Goal: Task Accomplishment & Management: Complete application form

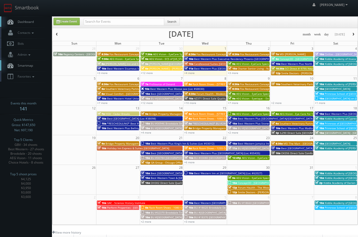
click at [354, 33] on button "button" at bounding box center [353, 34] width 9 height 7
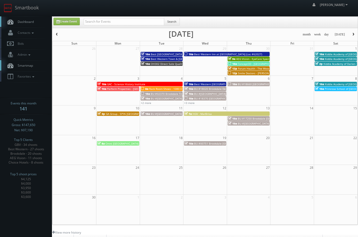
click at [290, 114] on td at bounding box center [293, 118] width 44 height 15
type input "11/14/2025"
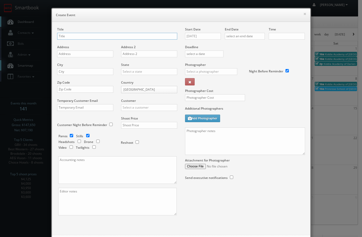
checkbox input "true"
type input "10:00am"
checkbox input "true"
drag, startPoint x: 102, startPoint y: 36, endPoint x: 212, endPoint y: 38, distance: 110.3
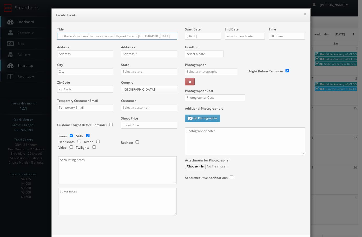
click at [212, 38] on div "Title Southern Veterinary Partners - Livewell Urgent Care of Shoreview Address …" at bounding box center [181, 125] width 256 height 197
type input "Southern Veterinary Partners - Livewell Animal Urgent Care of Worthington"
click at [74, 54] on input "text" at bounding box center [85, 53] width 56 height 7
type input "121 W Wilson Bridge Road"
type input "Suite B"
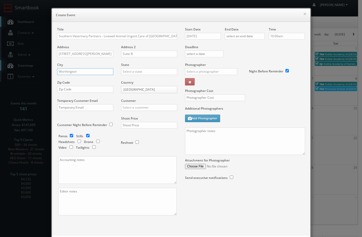
type input "Worthington"
type input "[US_STATE]"
click at [131, 82] on div "[US_STATE]" at bounding box center [149, 80] width 56 height 9
click at [95, 90] on input "text" at bounding box center [85, 89] width 56 height 7
type input "43085"
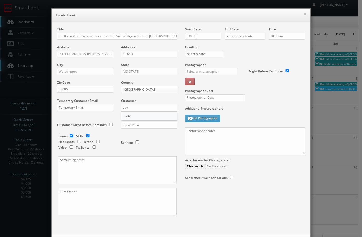
click at [130, 119] on div "GBV" at bounding box center [149, 116] width 56 height 9
type input "GBV"
click at [130, 122] on input "text" at bounding box center [149, 125] width 56 height 7
type input "1,450"
click at [78, 142] on input "checkbox" at bounding box center [79, 140] width 8 height 3
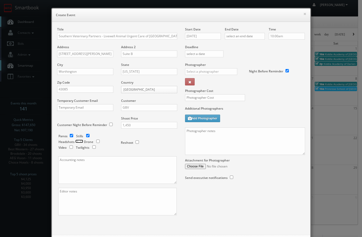
checkbox input "true"
click at [286, 37] on input "10:00am" at bounding box center [287, 36] width 36 height 7
click at [206, 72] on input "text" at bounding box center [211, 71] width 52 height 7
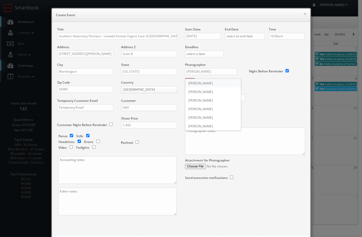
click at [211, 85] on div "Matthew Corsaro" at bounding box center [213, 83] width 56 height 9
type input "Matthew Corsaro"
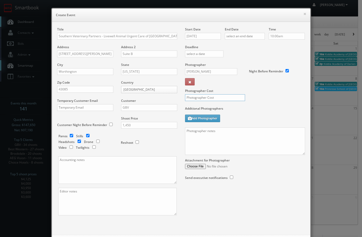
drag, startPoint x: 208, startPoint y: 100, endPoint x: 213, endPoint y: 97, distance: 6.0
click at [208, 100] on input "text" at bounding box center [215, 97] width 60 height 7
type input "600"
click at [238, 139] on textarea at bounding box center [245, 141] width 120 height 28
paste textarea "We need to deliver the following to the client: 20 real estate photos (no peopl…"
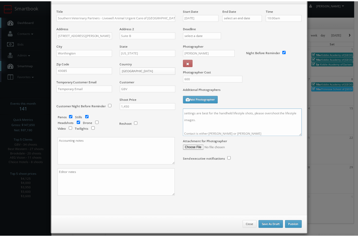
scroll to position [25, 0]
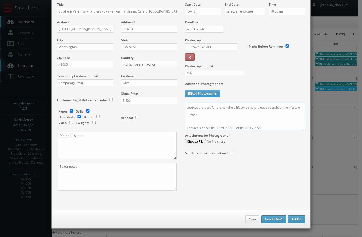
type textarea "We need to deliver the following to the client: 20 real estate photos (no peopl…"
drag, startPoint x: 296, startPoint y: 218, endPoint x: 289, endPoint y: 219, distance: 7.6
click at [296, 218] on button "Publish" at bounding box center [296, 219] width 17 height 8
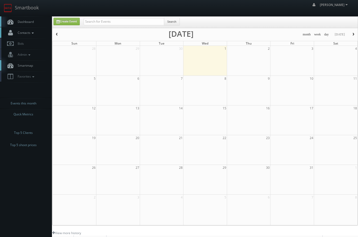
click at [28, 32] on span "Contacts" at bounding box center [25, 32] width 20 height 4
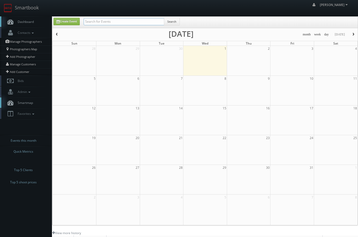
click at [106, 22] on input "text" at bounding box center [124, 21] width 81 height 7
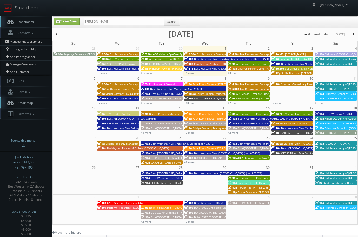
type input "southern veterinary"
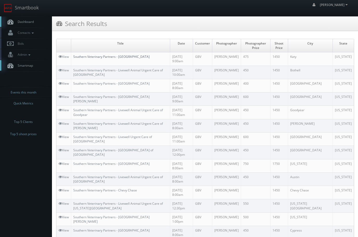
click at [98, 57] on link "Southern Veterinary Partners - [GEOGRAPHIC_DATA]" at bounding box center [111, 56] width 76 height 4
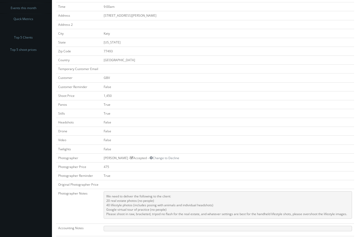
scroll to position [104, 0]
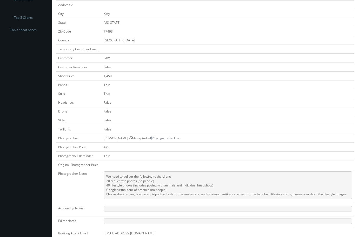
click at [114, 187] on pre "We need to deliver the following to the client: 20 real estate photos (no peopl…" at bounding box center [228, 185] width 249 height 28
copy pre "40 lifestyle photos (includes posing with animals and individual headshots)"
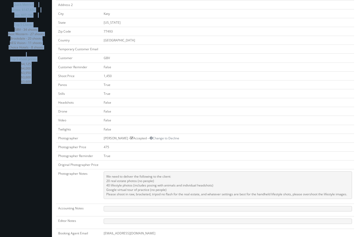
scroll to position [109, 0]
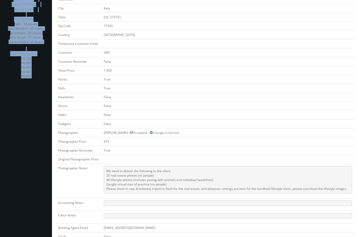
click at [108, 181] on pre "We need to deliver the following to the client: 20 real estate photos (no peopl…" at bounding box center [228, 180] width 249 height 28
click at [106, 172] on pre "We need to deliver the following to the client: 20 real estate photos (no peopl…" at bounding box center [228, 180] width 249 height 28
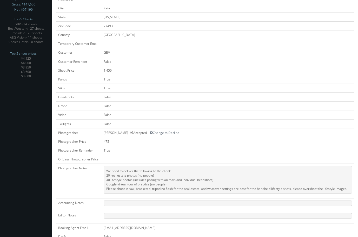
drag, startPoint x: 107, startPoint y: 170, endPoint x: 349, endPoint y: 189, distance: 242.8
click at [349, 189] on pre "We need to deliver the following to the client: 20 real estate photos (no peopl…" at bounding box center [228, 180] width 249 height 28
copy pre "We need to deliver the following to the client: 20 real estate photos (no peopl…"
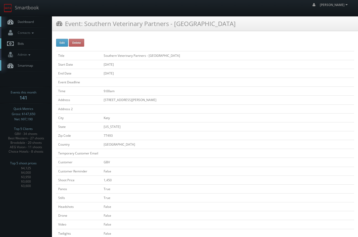
drag, startPoint x: 40, startPoint y: 132, endPoint x: 43, endPoint y: 36, distance: 96.5
click at [21, 6] on link "Smartbook" at bounding box center [21, 8] width 43 height 16
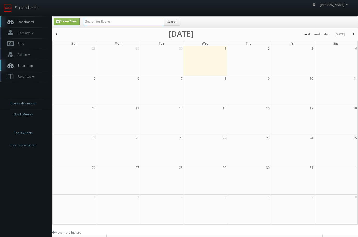
click at [110, 22] on input "text" at bounding box center [124, 21] width 81 height 7
type input "southern veterinary"
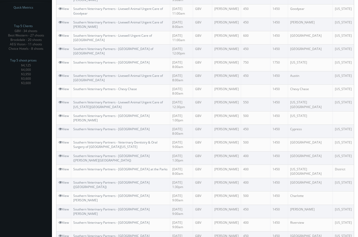
scroll to position [166, 0]
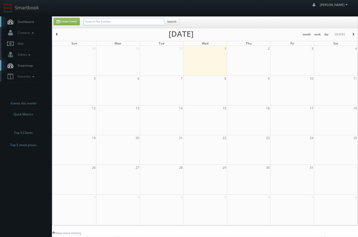
click at [100, 22] on input "text" at bounding box center [124, 21] width 81 height 7
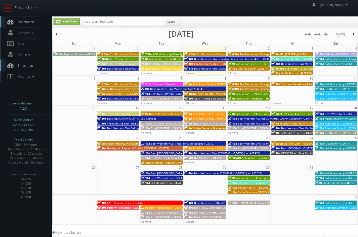
type input "courtyard fountains"
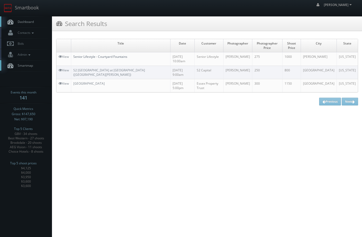
click at [124, 54] on link "Senior Lifestyle - Courtyard Fountains" at bounding box center [100, 56] width 54 height 4
